Goal: Information Seeking & Learning: Find contact information

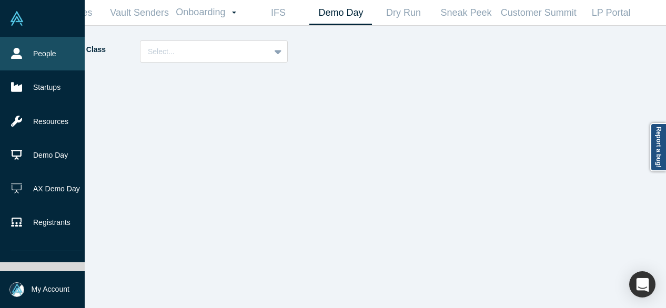
click at [31, 48] on link "People" at bounding box center [46, 54] width 93 height 34
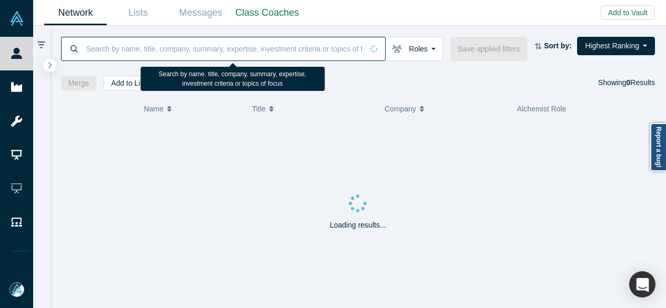
click at [190, 50] on input at bounding box center [224, 48] width 278 height 25
paste input "Zowie Fort"
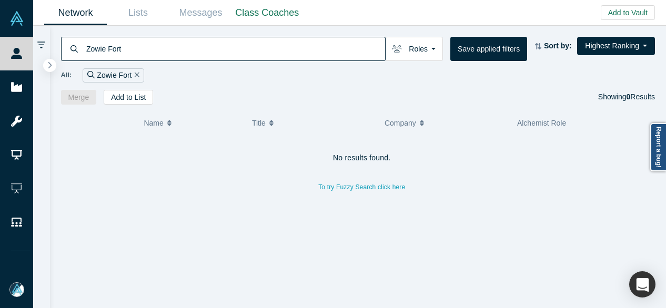
drag, startPoint x: 140, startPoint y: 47, endPoint x: 82, endPoint y: 49, distance: 57.9
click at [82, 49] on div "Zowie Fort" at bounding box center [223, 49] width 325 height 24
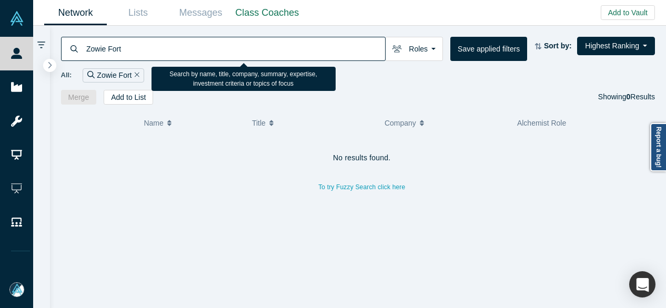
paste input "[PERSON_NAME]"
drag, startPoint x: 149, startPoint y: 49, endPoint x: 88, endPoint y: 53, distance: 60.6
click at [87, 52] on input "[PERSON_NAME]" at bounding box center [235, 48] width 300 height 25
paste input "[PERSON_NAME][EMAIL_ADDRESS][PERSON_NAME][DOMAIN_NAME]"
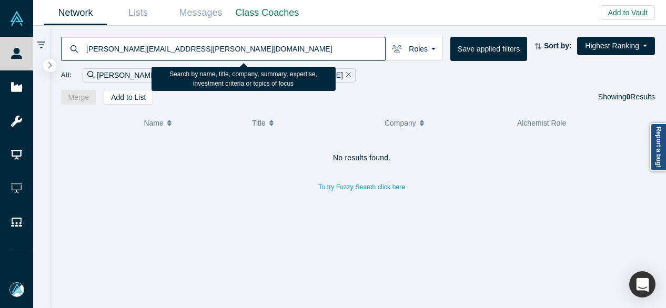
drag, startPoint x: 212, startPoint y: 50, endPoint x: 85, endPoint y: 43, distance: 127.0
click at [85, 43] on input "[PERSON_NAME][EMAIL_ADDRESS][PERSON_NAME][DOMAIN_NAME]" at bounding box center [235, 48] width 300 height 25
paste input "[PERSON_NAME]"
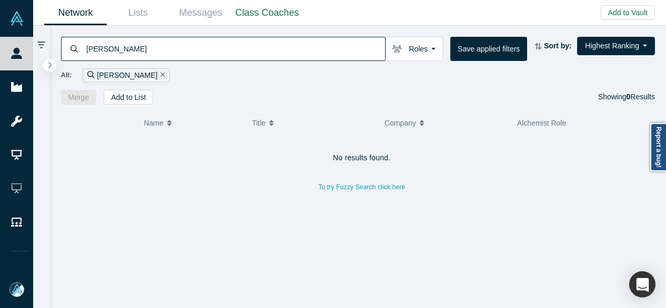
drag, startPoint x: 144, startPoint y: 52, endPoint x: 82, endPoint y: 49, distance: 61.6
click at [82, 49] on div "[PERSON_NAME]" at bounding box center [223, 49] width 325 height 24
paste input "[PERSON_NAME]"
drag, startPoint x: 190, startPoint y: 50, endPoint x: 84, endPoint y: 46, distance: 106.3
click at [84, 46] on div "[PERSON_NAME]" at bounding box center [223, 49] width 325 height 24
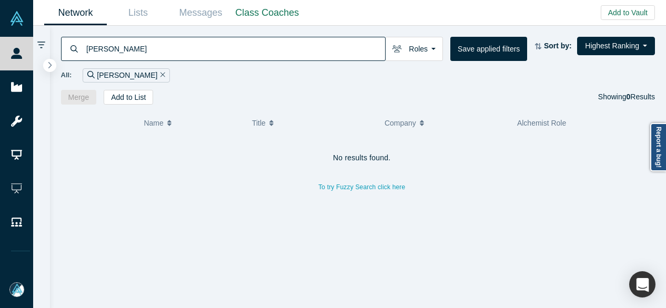
paste input "[PERSON_NAME]"
drag, startPoint x: 142, startPoint y: 50, endPoint x: 80, endPoint y: 45, distance: 62.2
click at [80, 45] on div "[PERSON_NAME]" at bounding box center [223, 49] width 325 height 24
paste input "[PERSON_NAME]"
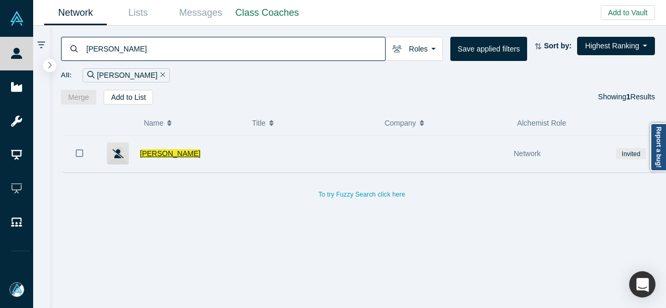
type input "[PERSON_NAME]"
click at [155, 154] on span "[PERSON_NAME]" at bounding box center [170, 153] width 60 height 8
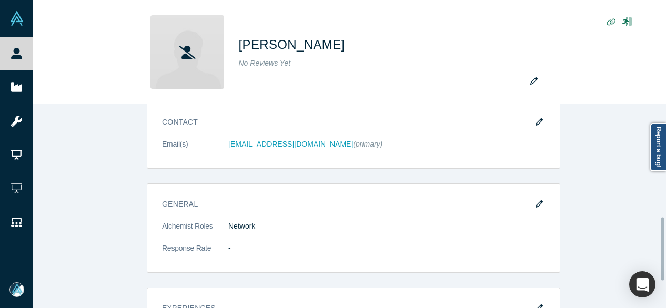
scroll to position [449, 0]
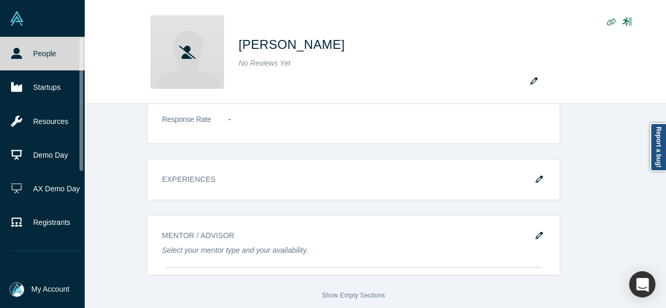
click at [22, 53] on link "People" at bounding box center [46, 54] width 93 height 34
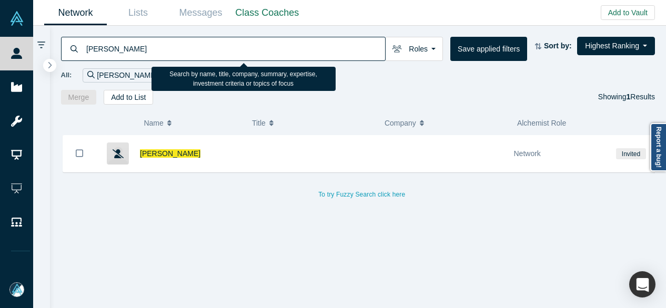
drag, startPoint x: 130, startPoint y: 49, endPoint x: 86, endPoint y: 47, distance: 43.7
click at [85, 48] on input "[PERSON_NAME]" at bounding box center [235, 48] width 300 height 25
paste input "[PERSON_NAME]"
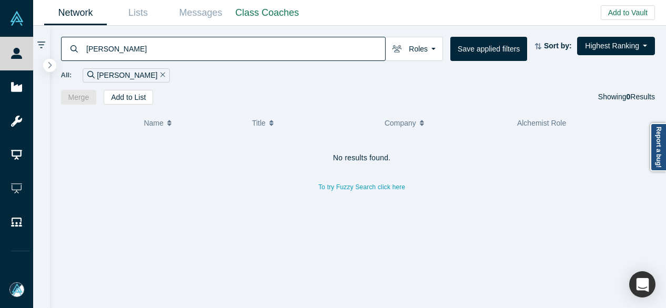
type input "[PERSON_NAME]"
